Goal: Task Accomplishment & Management: Manage account settings

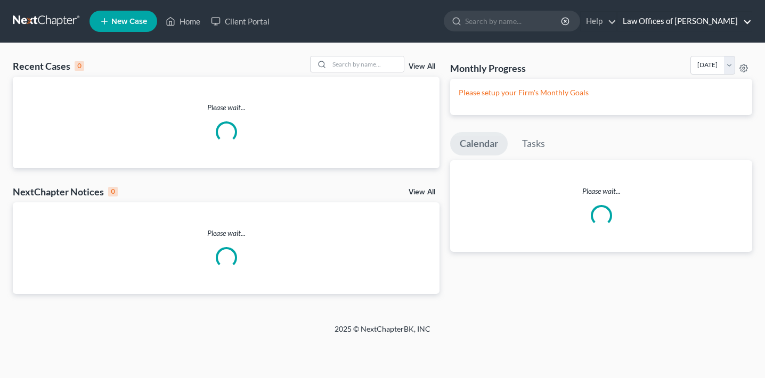
click at [679, 23] on link "Law Offices of [PERSON_NAME]" at bounding box center [684, 21] width 134 height 19
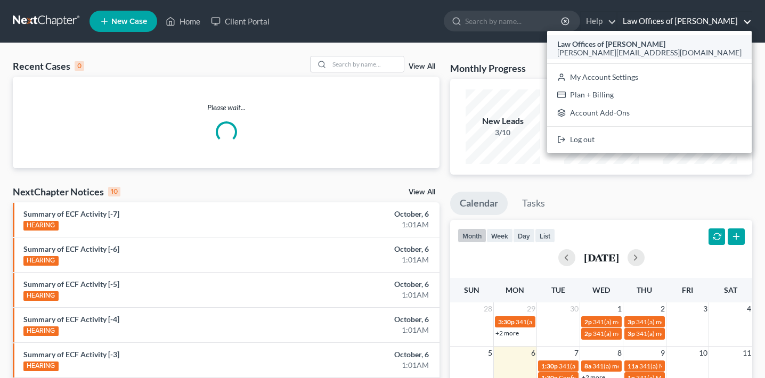
click at [660, 55] on span "[PERSON_NAME][EMAIL_ADDRESS][DOMAIN_NAME]" at bounding box center [649, 52] width 184 height 9
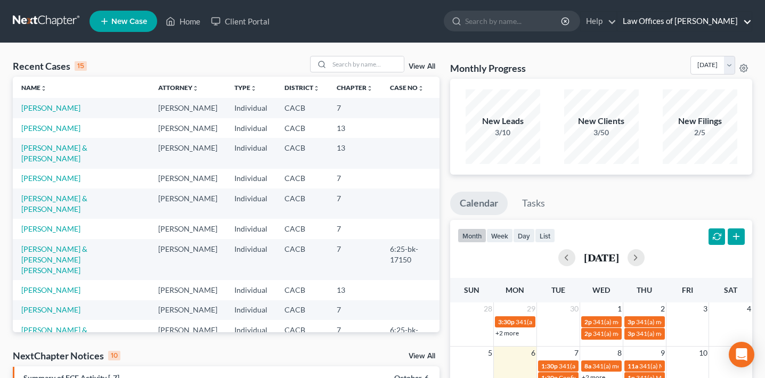
click at [666, 23] on link "Law Offices of [PERSON_NAME]" at bounding box center [684, 21] width 134 height 19
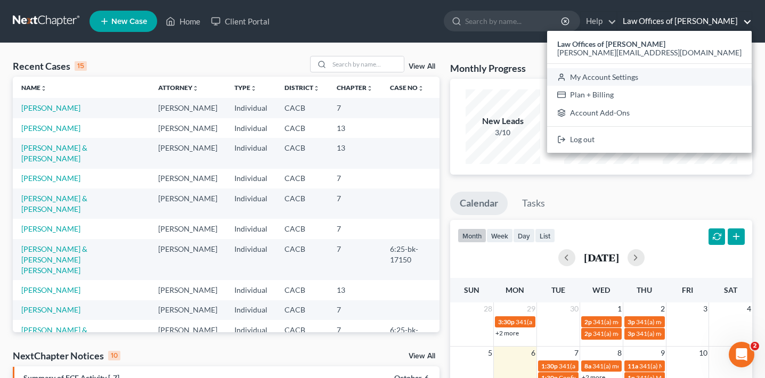
click at [647, 75] on link "My Account Settings" at bounding box center [649, 77] width 205 height 18
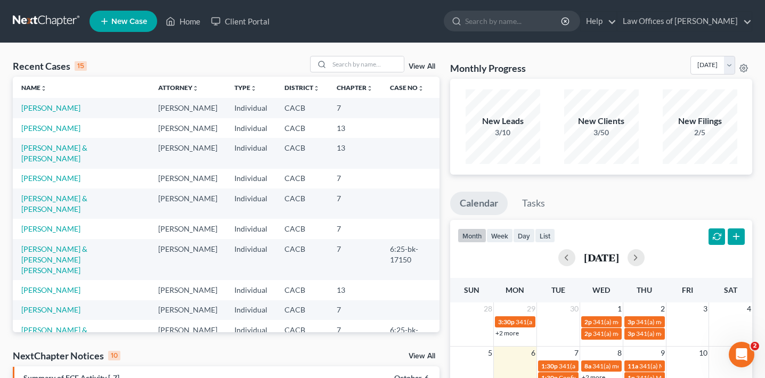
select select "29"
select select "4"
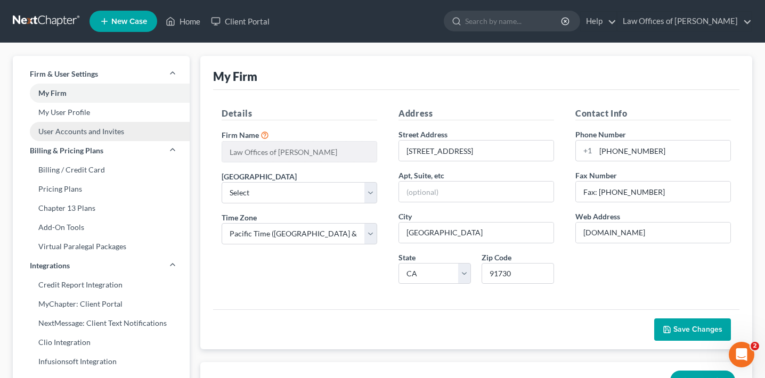
click at [103, 134] on link "User Accounts and Invites" at bounding box center [101, 131] width 177 height 19
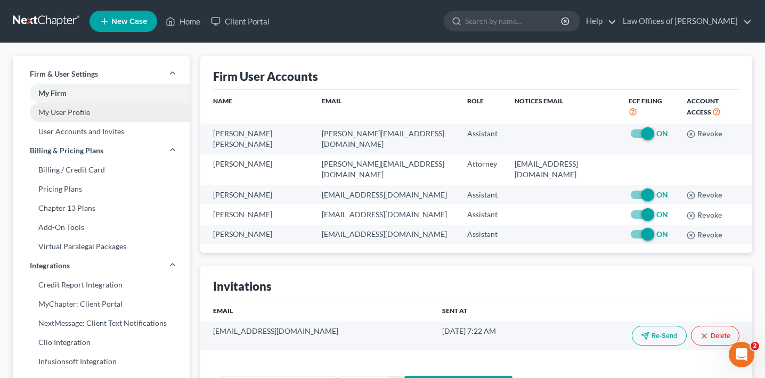
click at [115, 112] on link "My User Profile" at bounding box center [101, 112] width 177 height 19
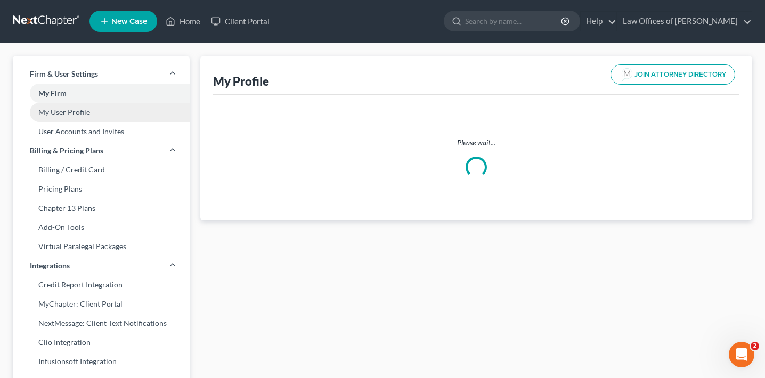
select select "4"
select select "7"
select select "attorney"
select select "1"
